Goal: Task Accomplishment & Management: Complete application form

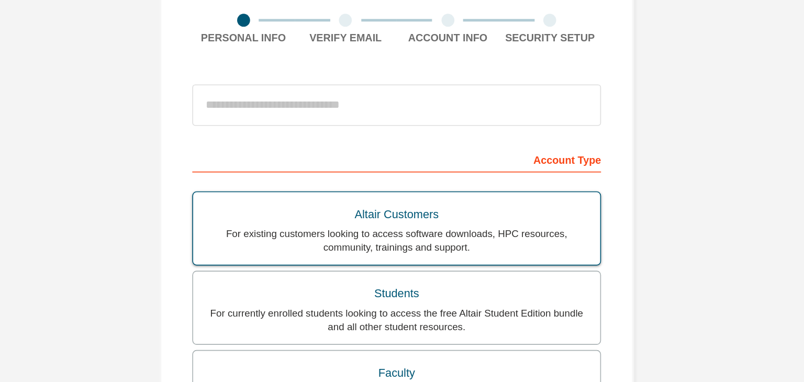
scroll to position [48, 0]
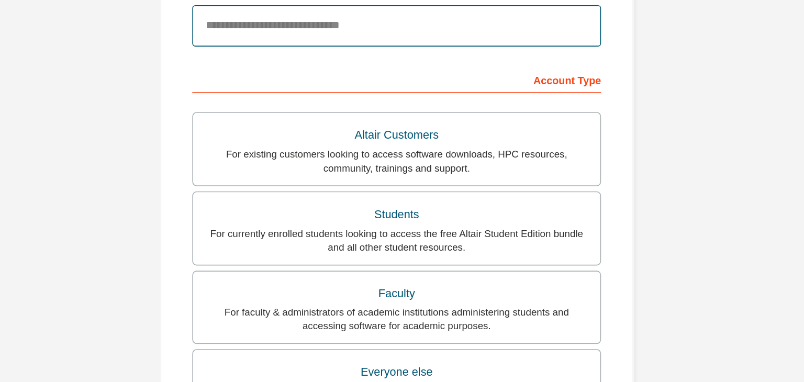
click at [392, 122] on input "email" at bounding box center [402, 116] width 248 height 25
type input "**********"
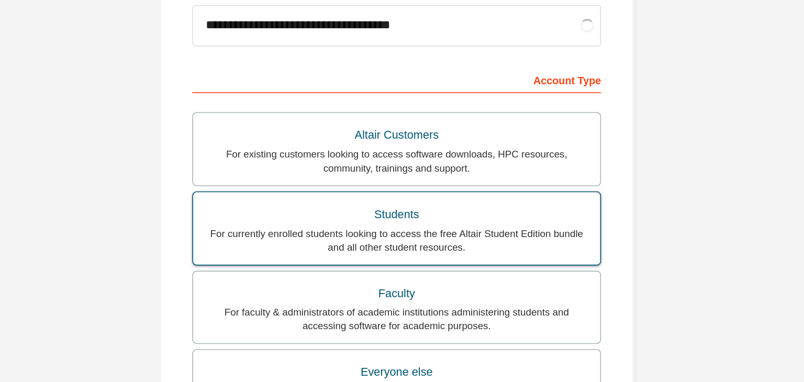
click at [367, 239] on div "For currently enrolled students looking to access the free Altair Student Editi…" at bounding box center [402, 246] width 234 height 17
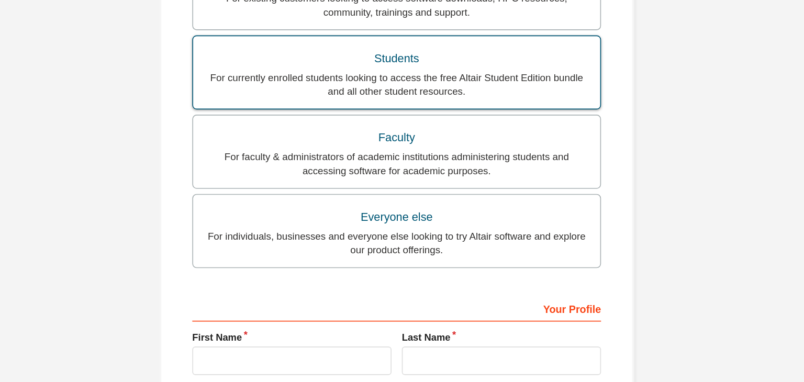
scroll to position [251, 0]
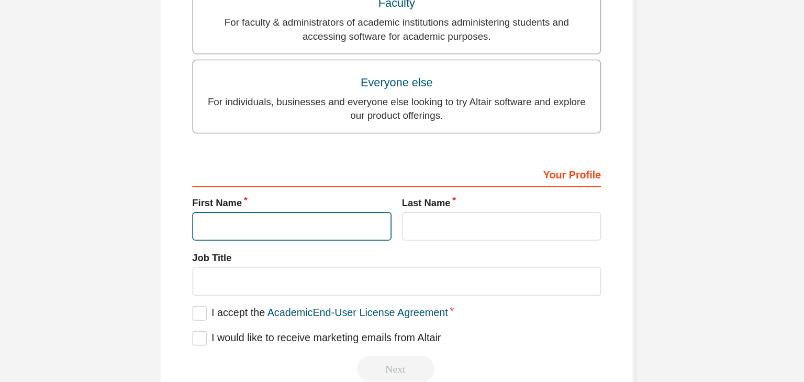
click at [359, 238] on input "text" at bounding box center [338, 237] width 121 height 17
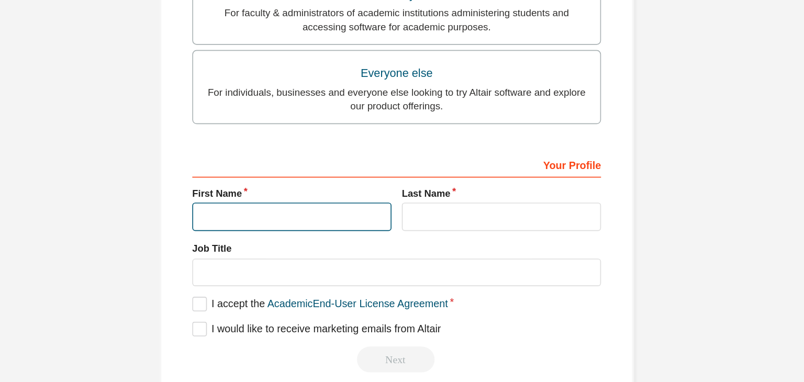
scroll to position [224, 0]
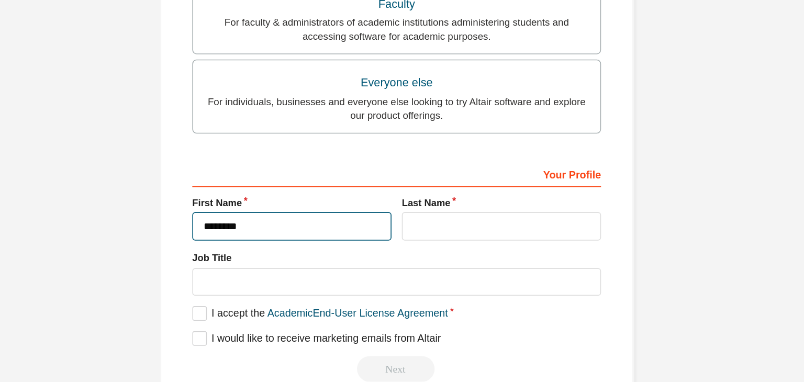
type input "********"
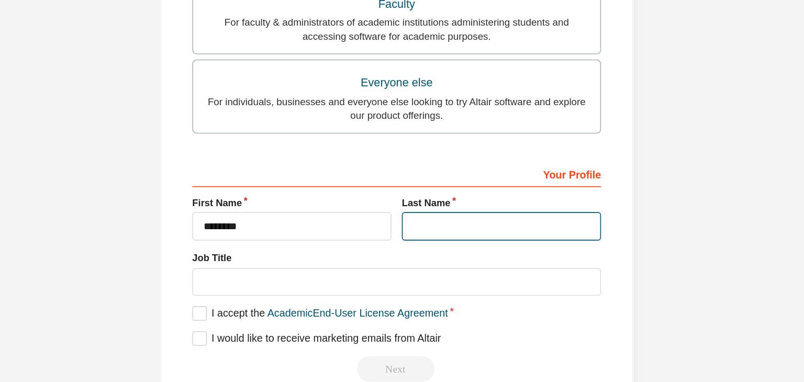
click at [429, 241] on input "text" at bounding box center [465, 237] width 121 height 17
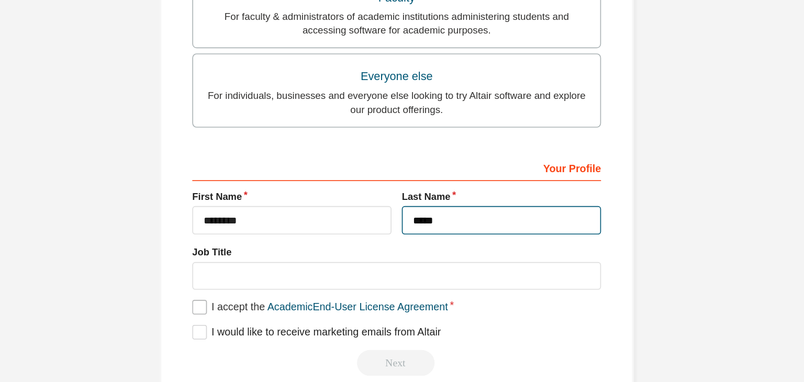
type input "*****"
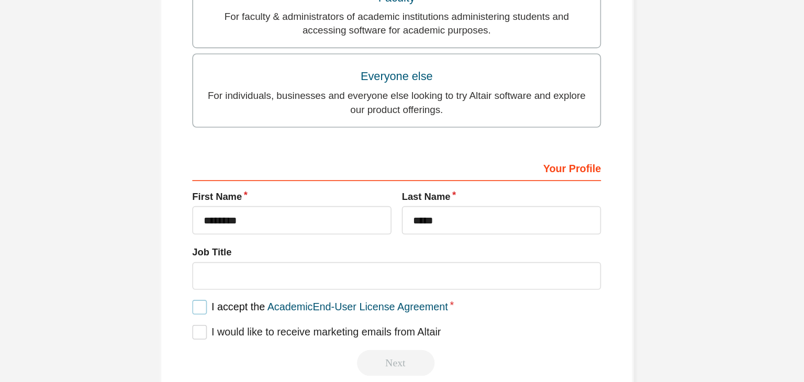
click at [278, 286] on label "I accept the Academic End-User License Agreement" at bounding box center [355, 287] width 155 height 9
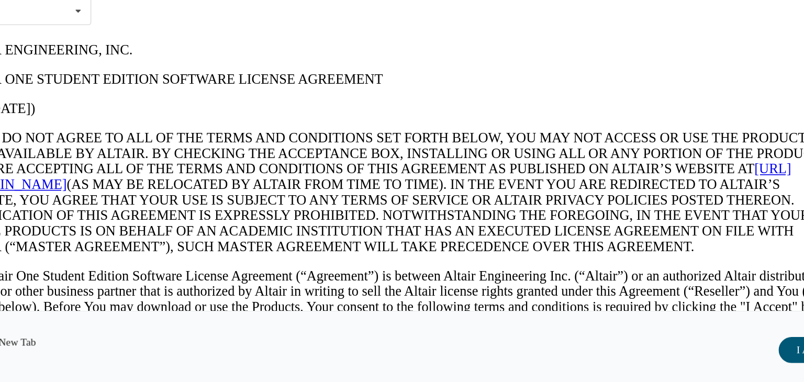
scroll to position [0, 0]
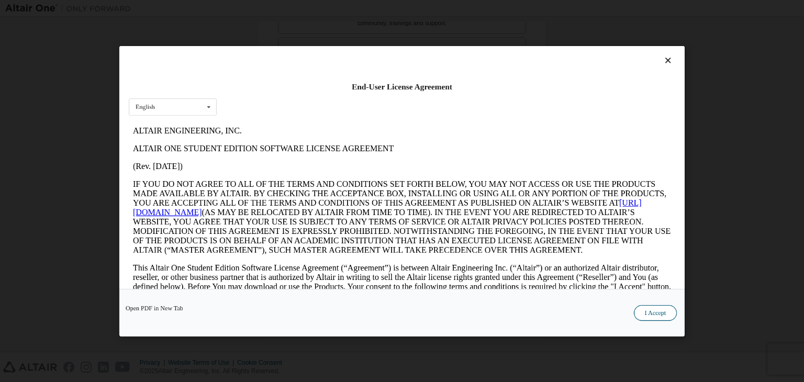
click at [653, 308] on button "I Accept" at bounding box center [655, 313] width 43 height 16
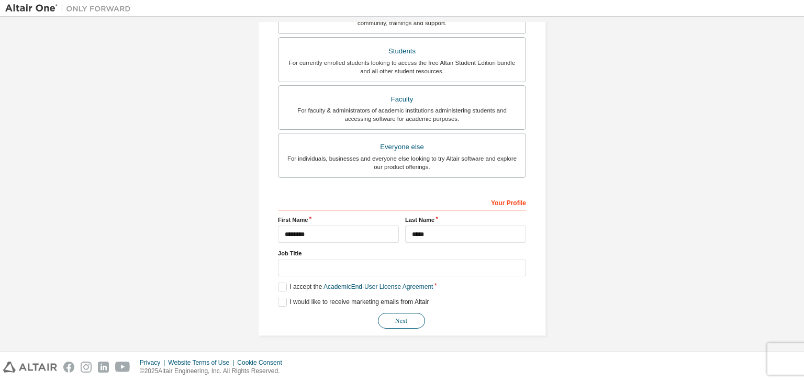
click at [410, 314] on button "Next" at bounding box center [401, 321] width 47 height 16
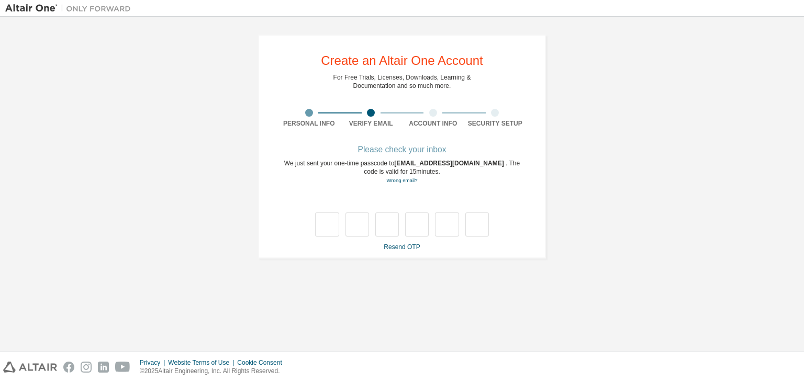
type input "*"
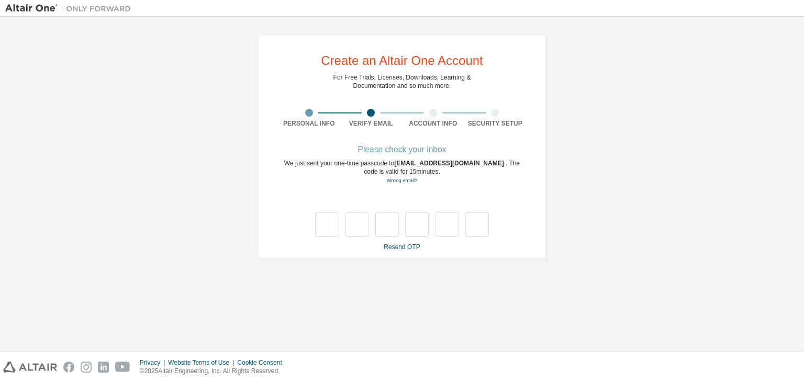
type input "*"
